Goal: Information Seeking & Learning: Understand process/instructions

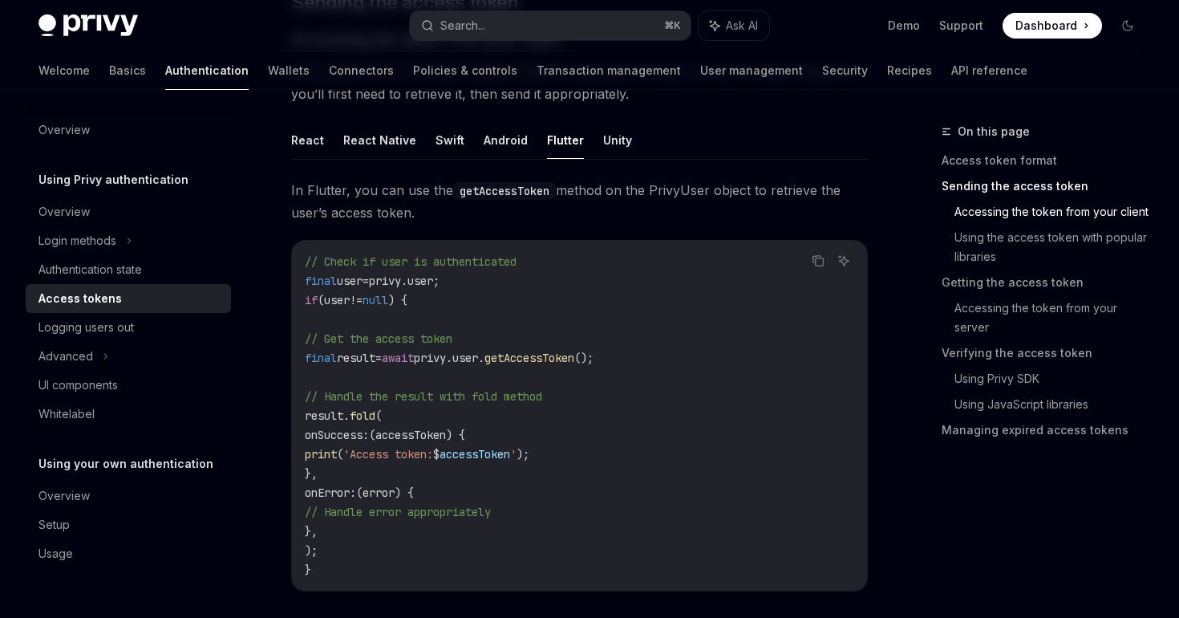
scroll to position [736, 0]
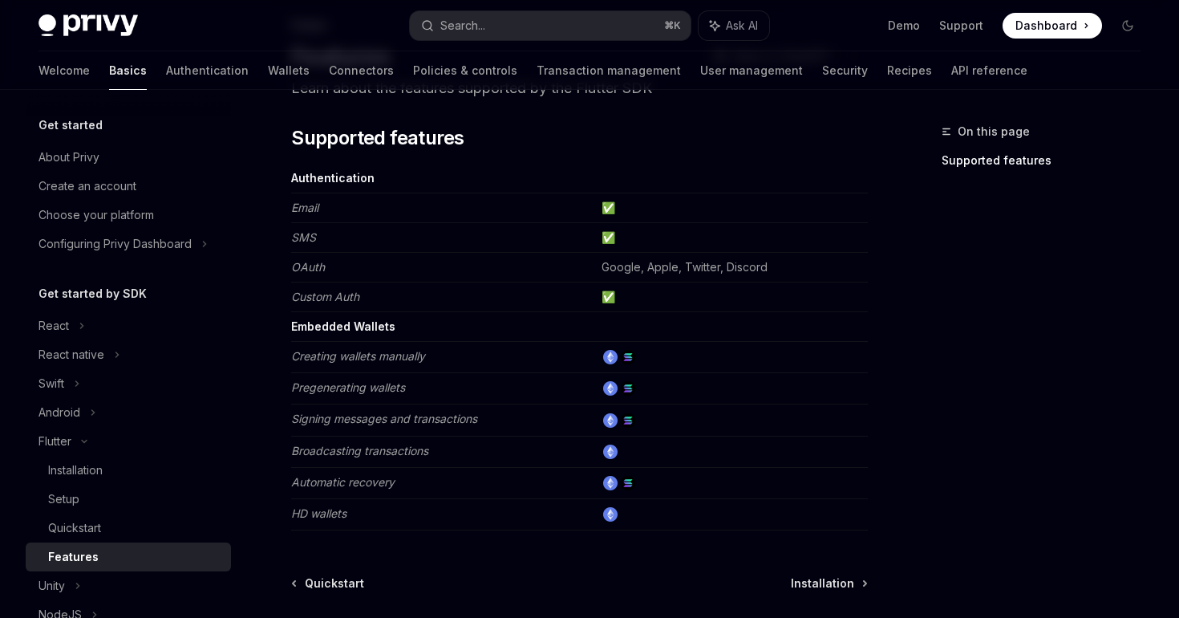
scroll to position [103, 0]
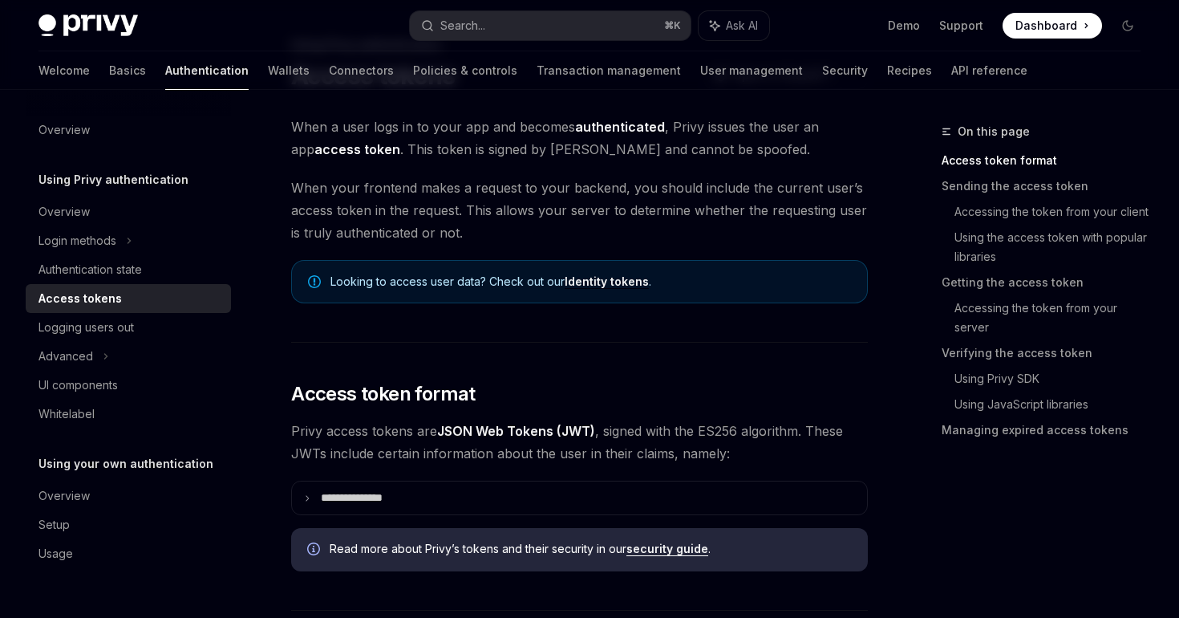
scroll to position [87, 0]
click at [87, 345] on div "Advanced" at bounding box center [128, 356] width 205 height 29
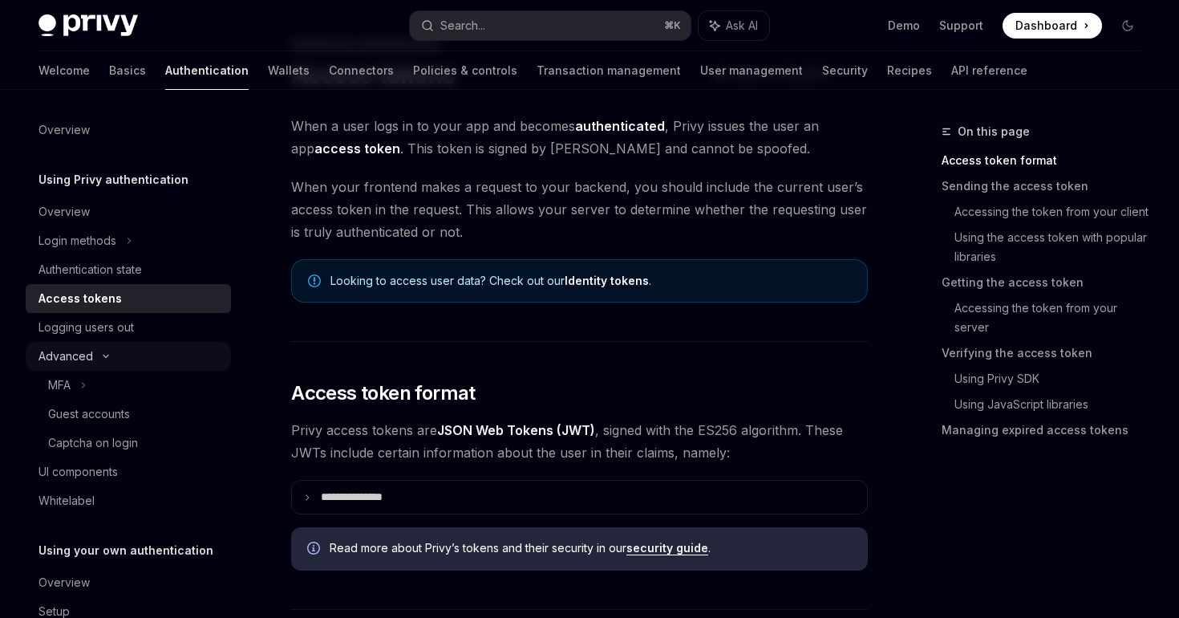
click at [91, 350] on div "Advanced" at bounding box center [65, 355] width 55 height 19
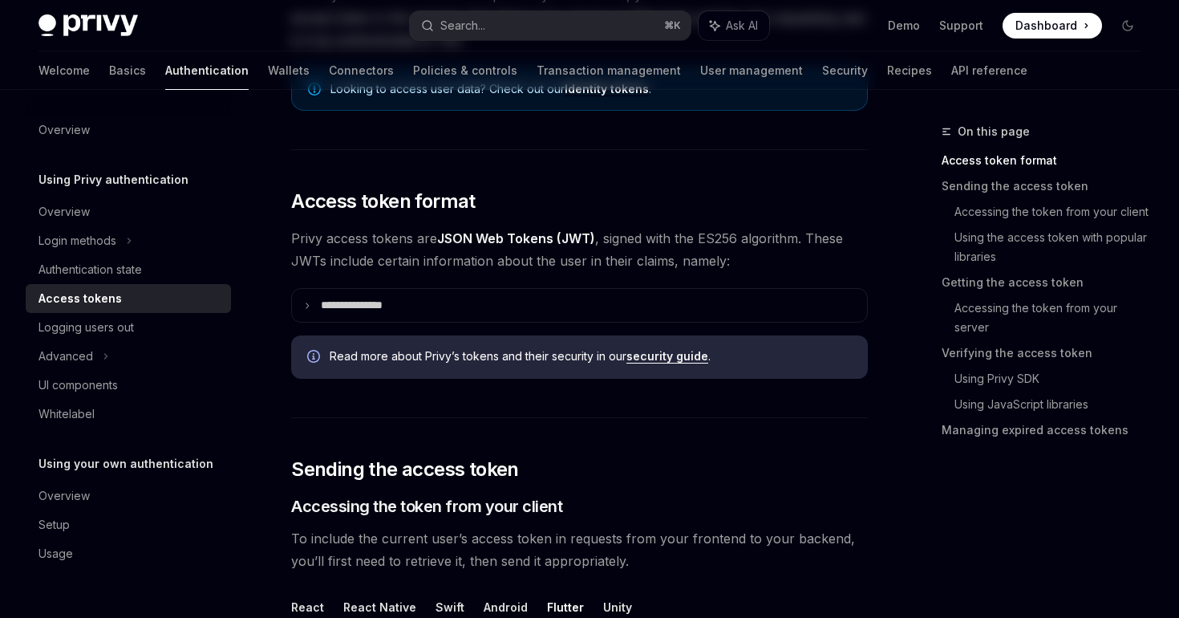
scroll to position [0, 0]
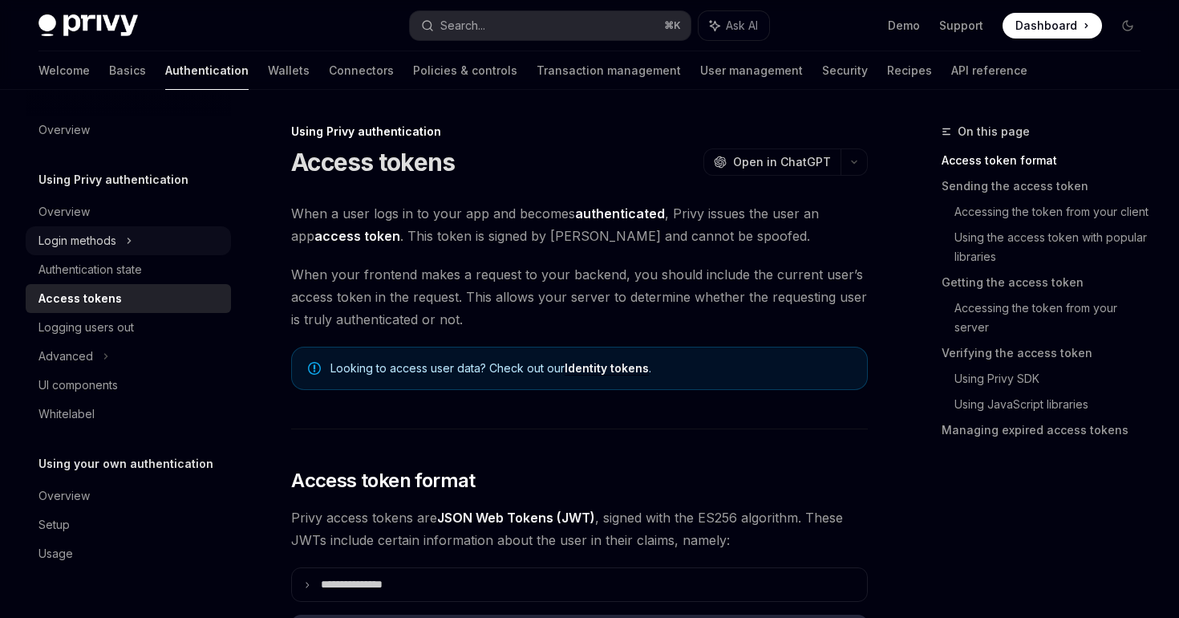
click at [126, 247] on div "Login methods" at bounding box center [128, 240] width 205 height 29
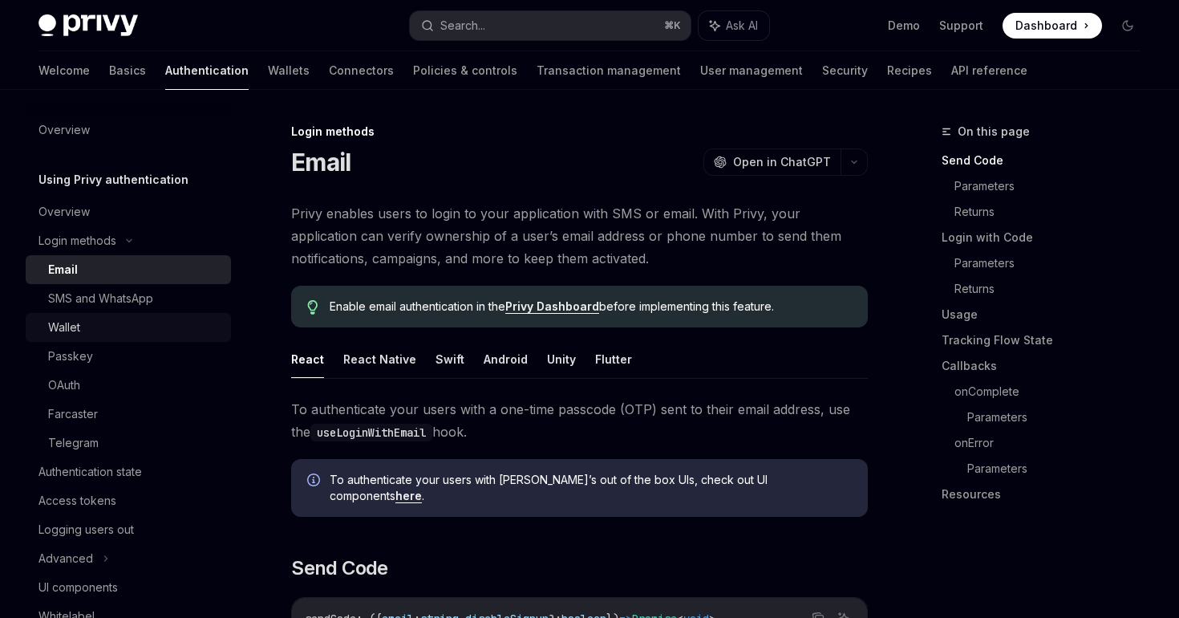
click at [93, 332] on div "Wallet" at bounding box center [134, 327] width 173 height 19
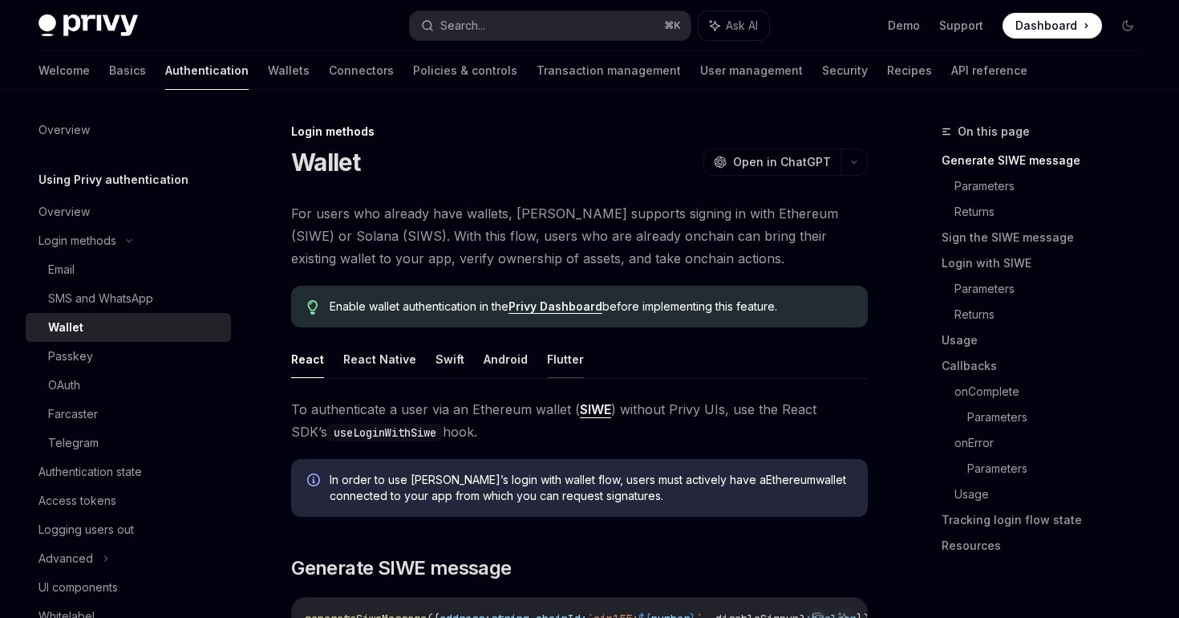
click at [547, 360] on button "Flutter" at bounding box center [565, 359] width 37 height 38
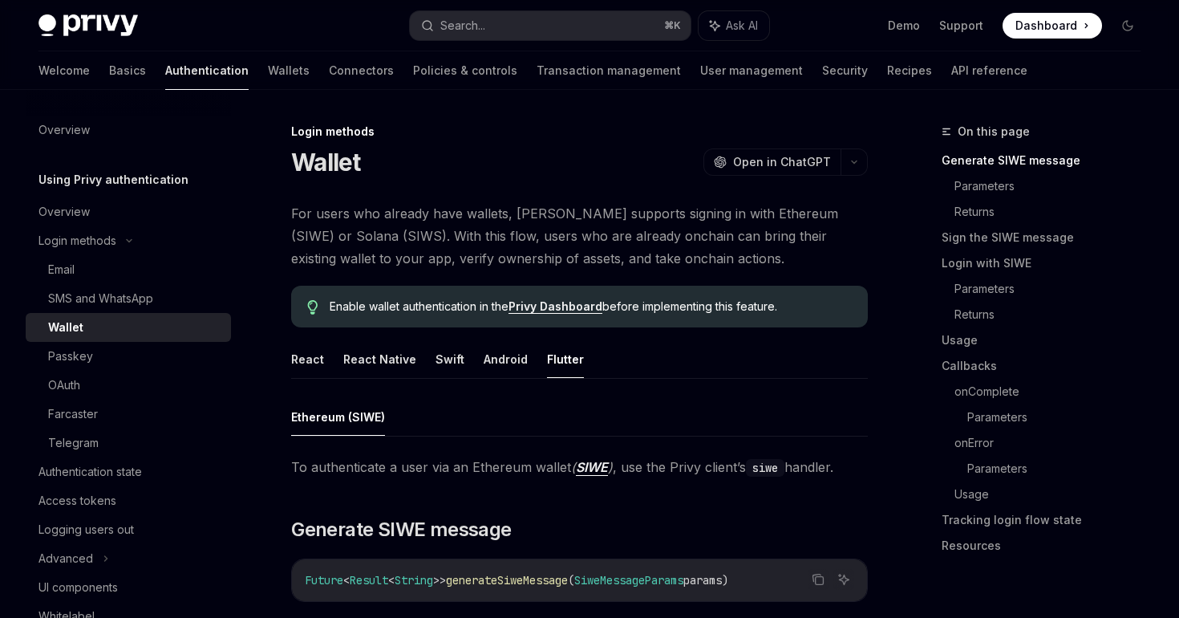
type textarea "*"
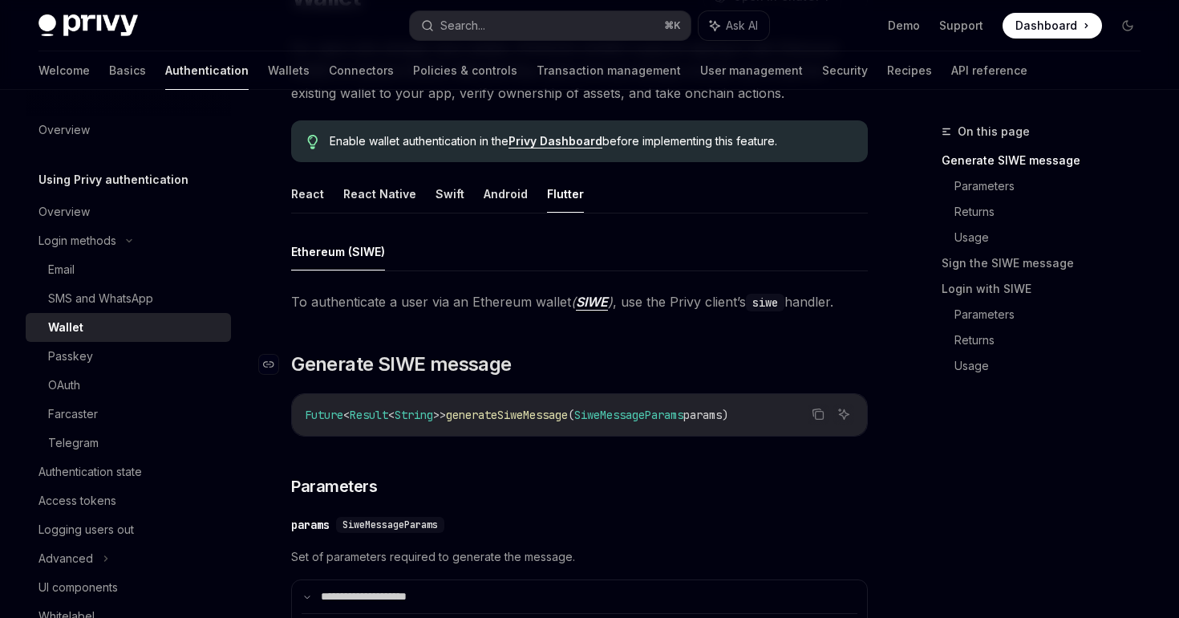
scroll to position [164, 0]
